Goal: Transaction & Acquisition: Purchase product/service

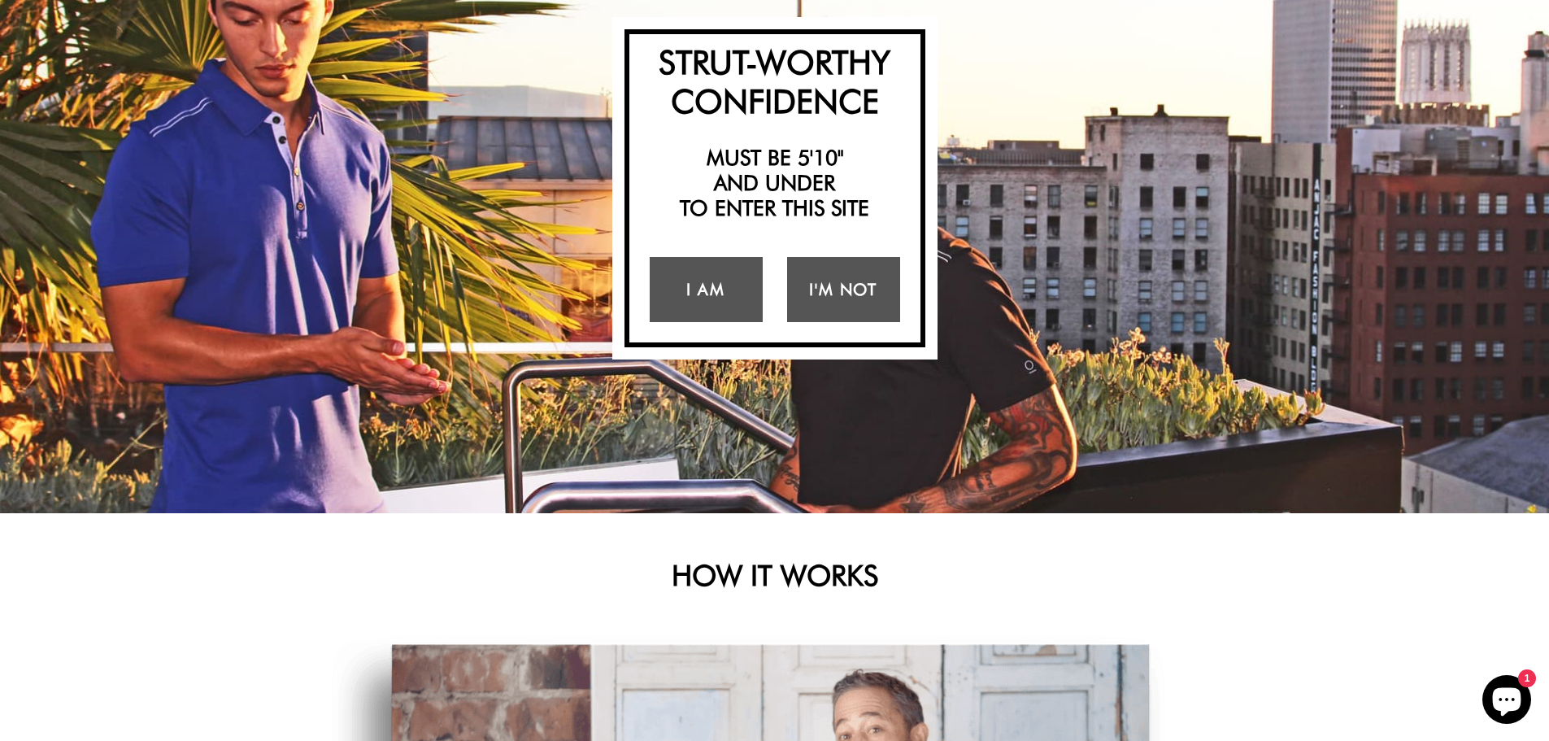
scroll to position [244, 0]
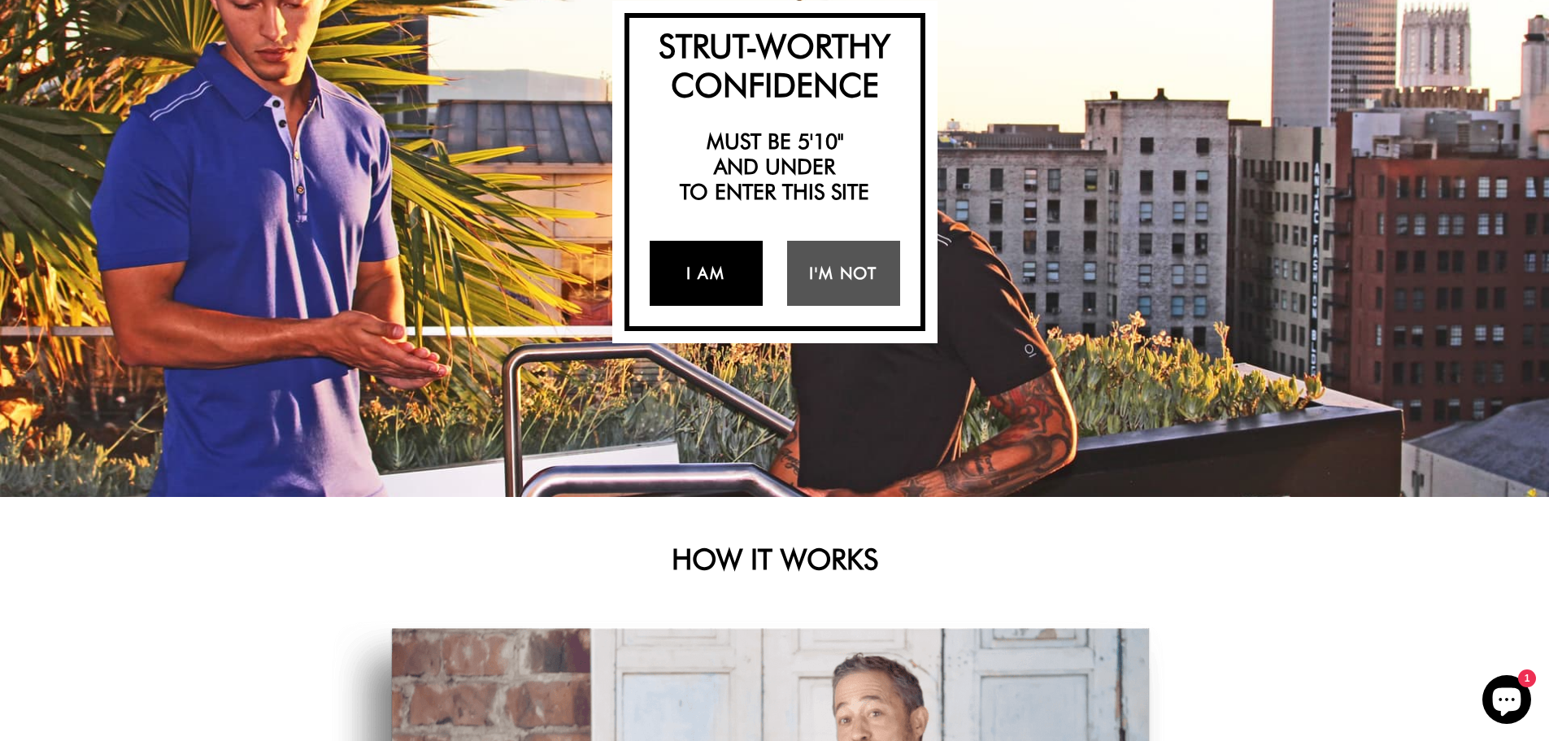
click at [689, 274] on link "I Am" at bounding box center [706, 273] width 113 height 65
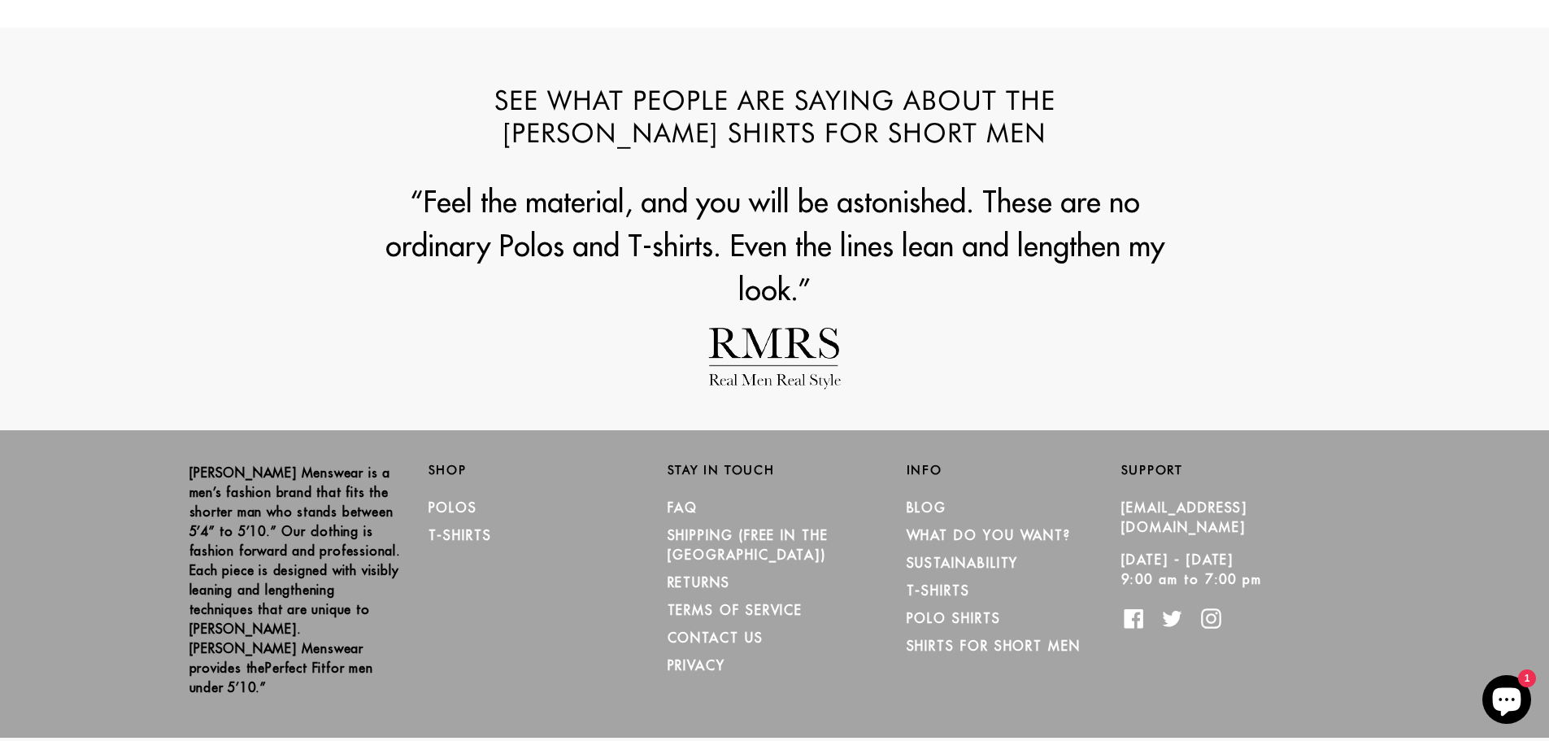
scroll to position [1821, 0]
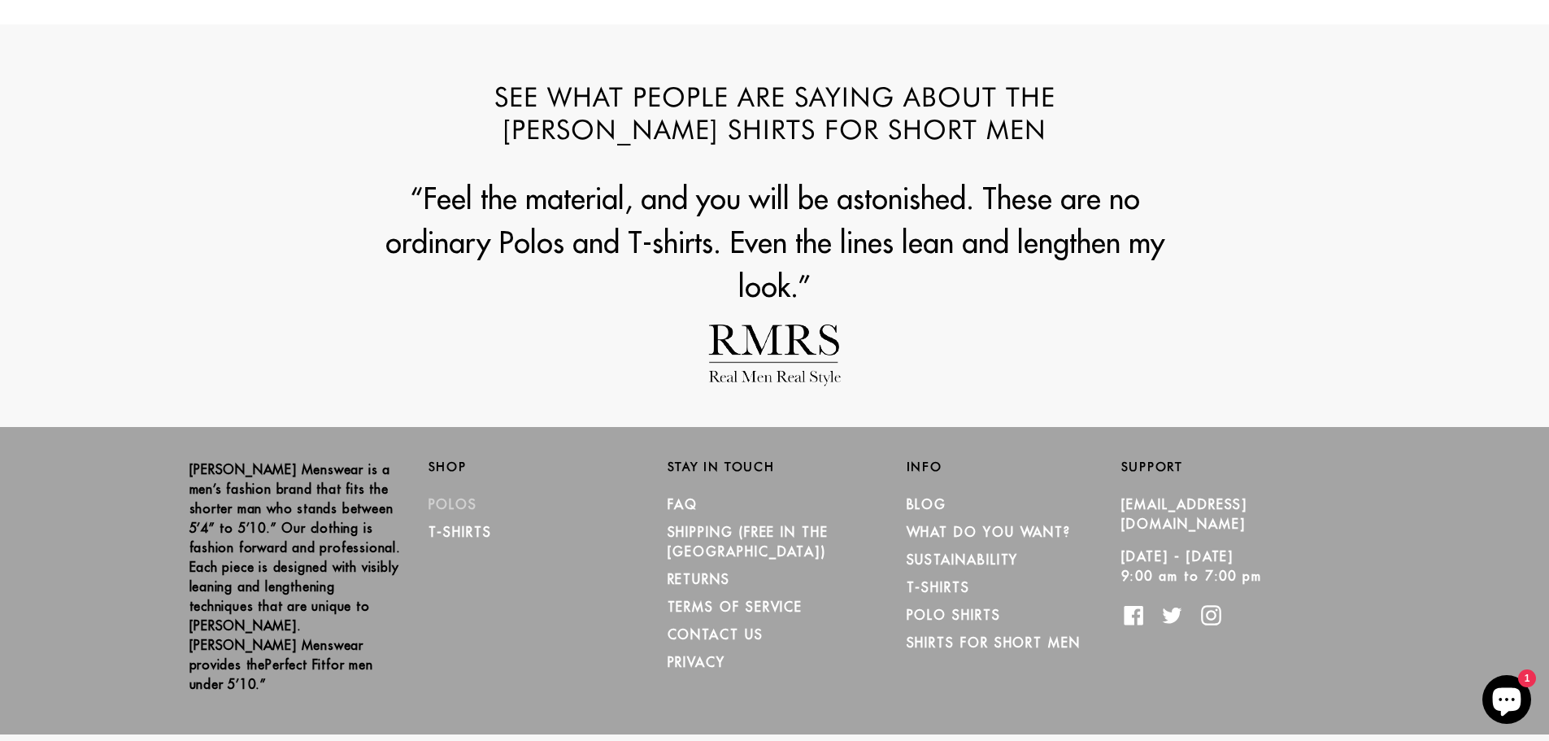
click at [445, 498] on link "Polos" at bounding box center [454, 504] width 50 height 16
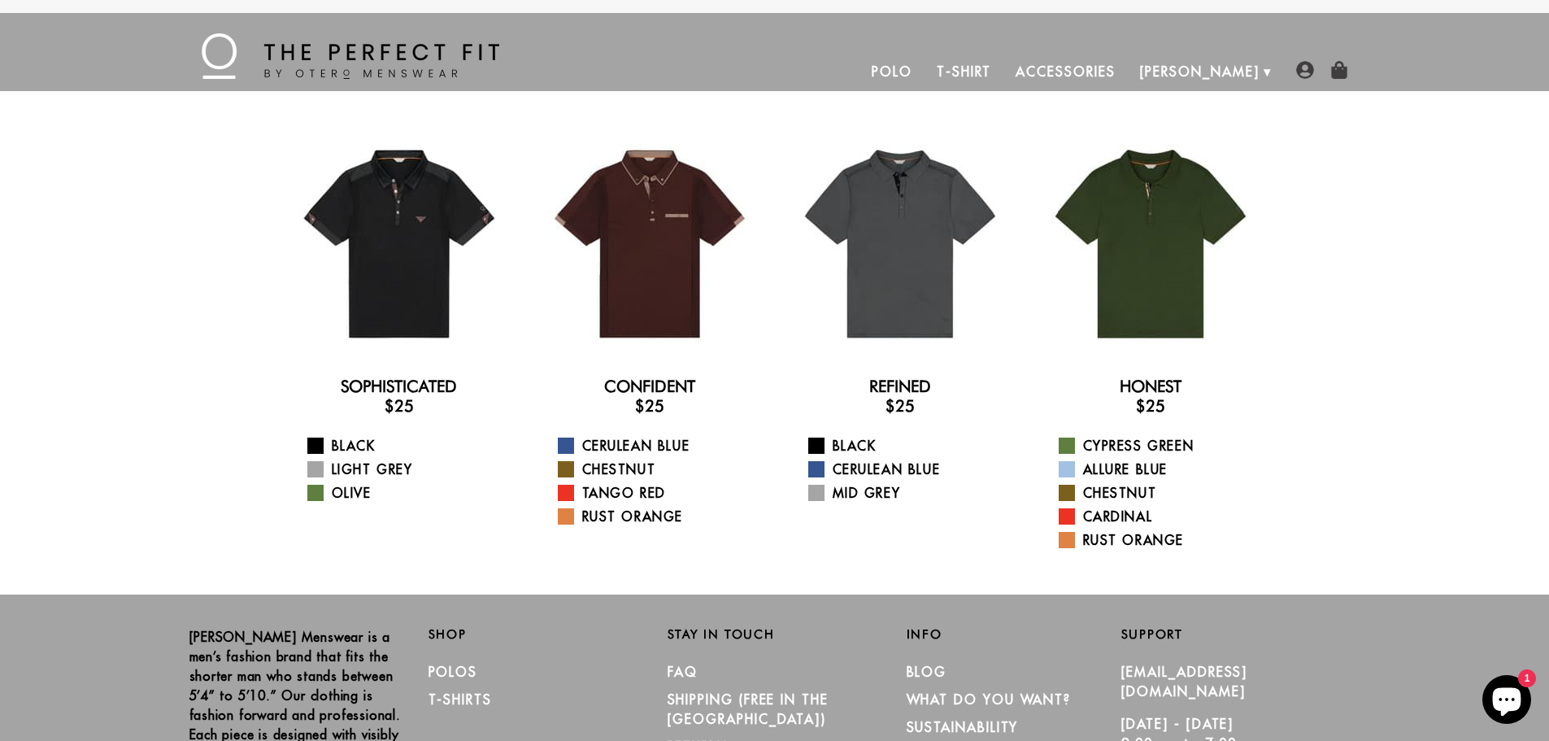
click at [1003, 67] on link "T-Shirt" at bounding box center [963, 71] width 79 height 39
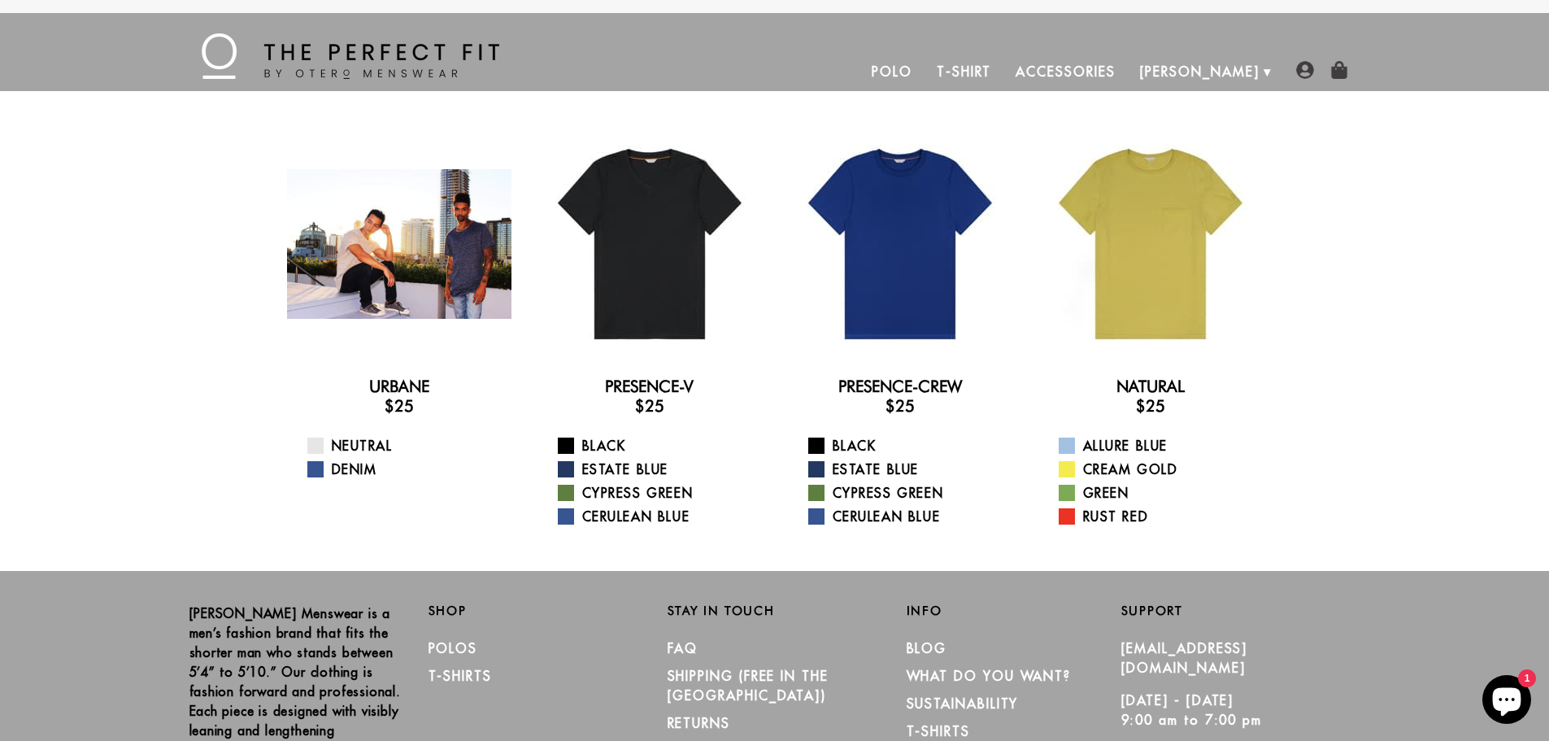
click at [453, 271] on div at bounding box center [399, 244] width 224 height 224
